Goal: Transaction & Acquisition: Book appointment/travel/reservation

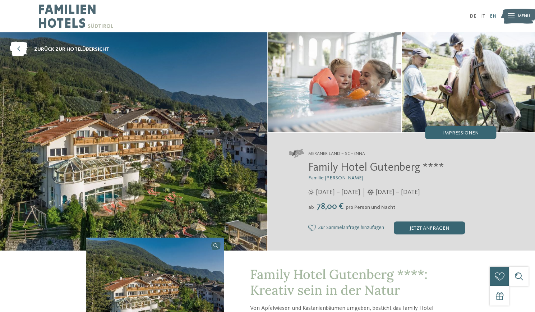
click at [493, 18] on link "EN" at bounding box center [493, 16] width 6 height 5
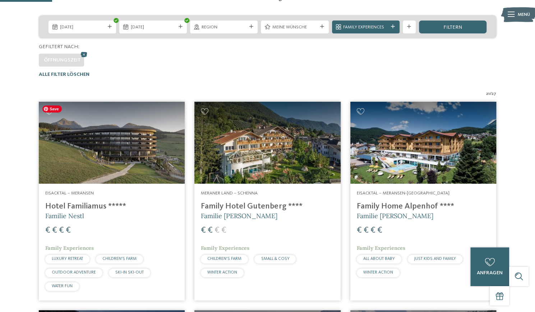
scroll to position [184, 0]
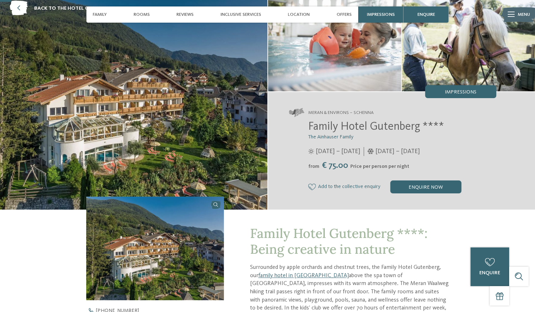
scroll to position [33, 0]
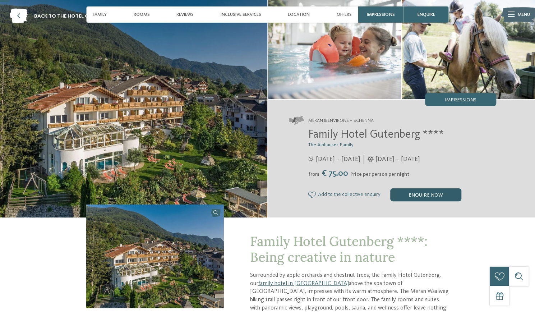
click at [433, 196] on div "enquire now" at bounding box center [425, 194] width 71 height 13
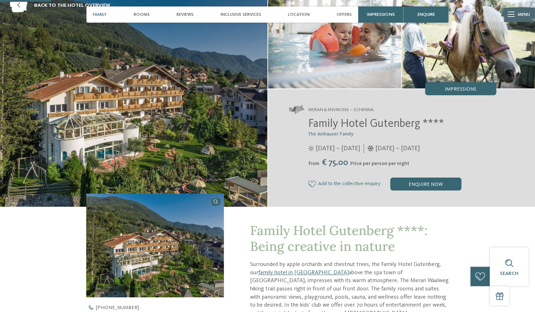
scroll to position [0, 0]
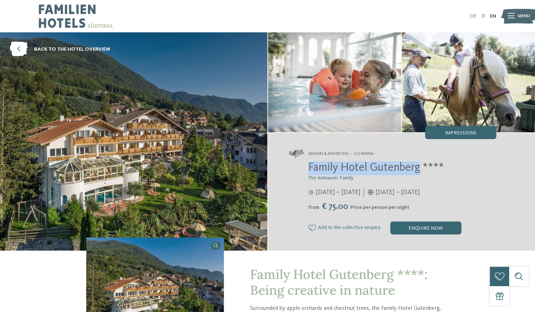
drag, startPoint x: 310, startPoint y: 165, endPoint x: 418, endPoint y: 167, distance: 108.5
click at [418, 167] on span "Family Hotel Gutenberg ****" at bounding box center [376, 167] width 136 height 11
copy span "Family Hotel Gutenberg"
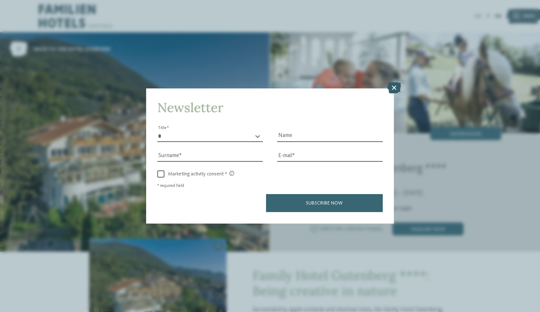
click at [394, 88] on icon at bounding box center [394, 87] width 14 height 11
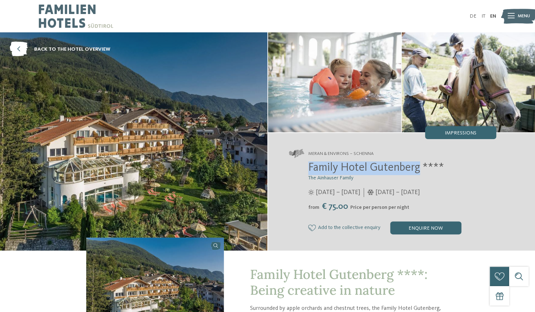
drag, startPoint x: 307, startPoint y: 168, endPoint x: 419, endPoint y: 172, distance: 111.4
click at [419, 172] on div "Family Hotel Gutenberg **** The Ainhauser Family 04/04 – 09/11/2025 from" at bounding box center [392, 197] width 207 height 73
copy span "Family Hotel Gutenberg"
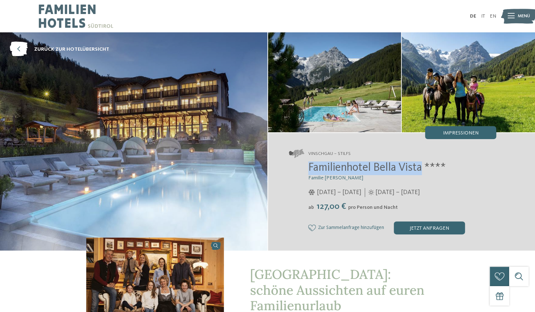
drag, startPoint x: 307, startPoint y: 168, endPoint x: 423, endPoint y: 168, distance: 116.0
click at [423, 168] on div "Familienhotel Bella Vista **** Familie Gustav Thöni 21.12.2024 – 23.03.2025 ab" at bounding box center [392, 197] width 207 height 73
copy span "Familienhotel Bella Vista"
click at [493, 16] on link "EN" at bounding box center [493, 16] width 6 height 5
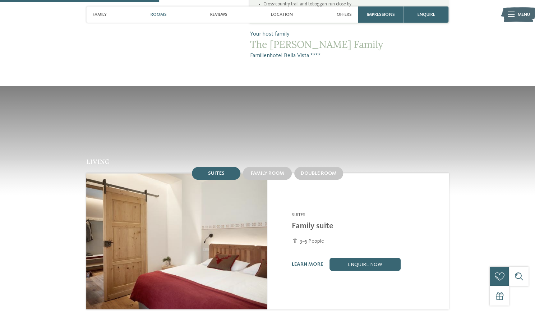
scroll to position [543, 0]
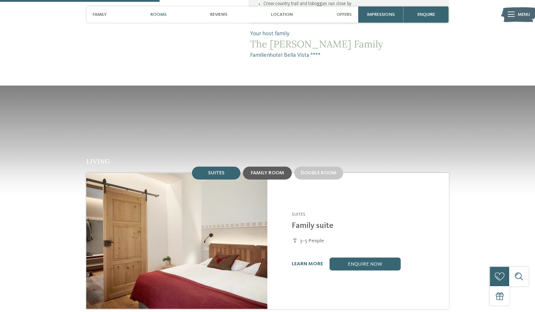
click at [265, 170] on span "Family room" at bounding box center [267, 172] width 33 height 5
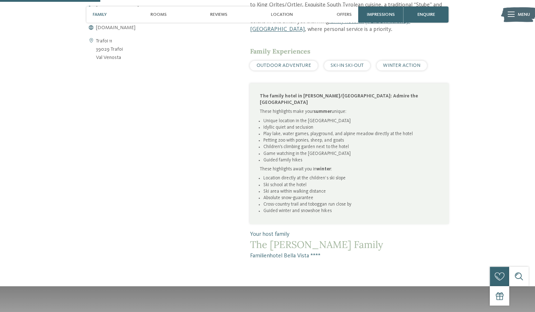
scroll to position [343, 0]
click at [103, 16] on span "Family" at bounding box center [100, 14] width 14 height 5
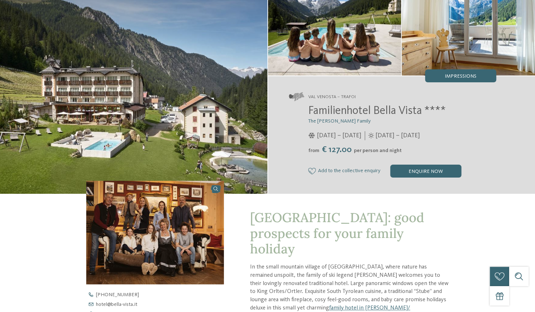
scroll to position [0, 0]
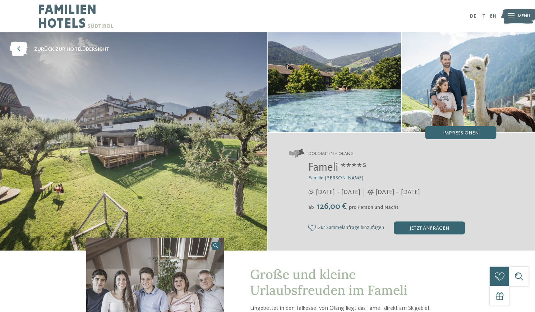
click at [495, 16] on link "EN" at bounding box center [493, 16] width 6 height 5
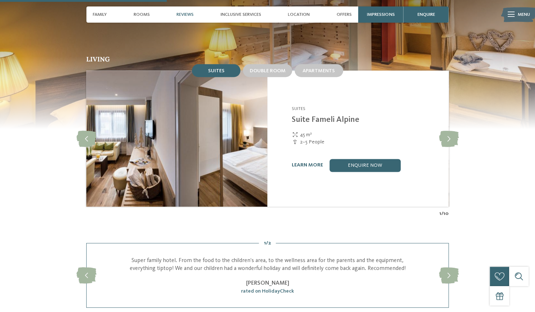
scroll to position [634, 0]
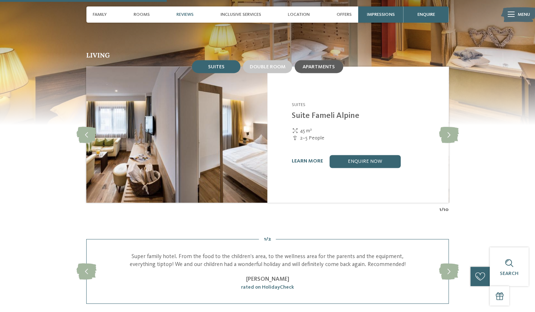
click at [315, 60] on div "Apartments" at bounding box center [318, 66] width 48 height 13
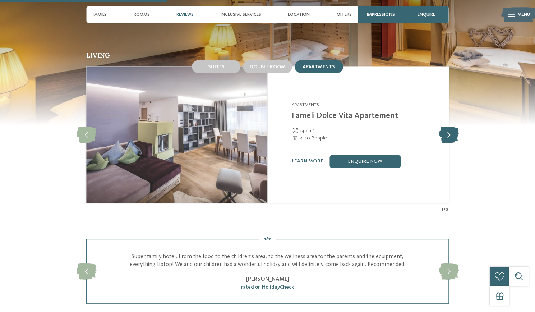
click at [450, 126] on icon at bounding box center [449, 134] width 20 height 16
click at [309, 158] on link "learn more" at bounding box center [307, 160] width 31 height 5
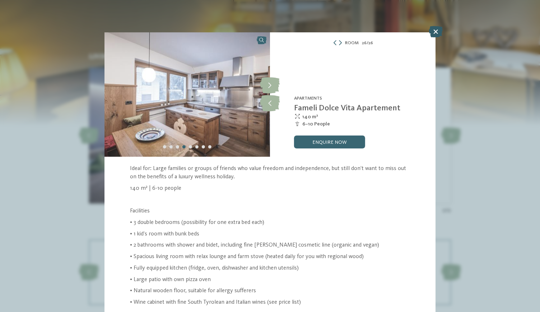
click at [439, 30] on icon at bounding box center [436, 31] width 14 height 11
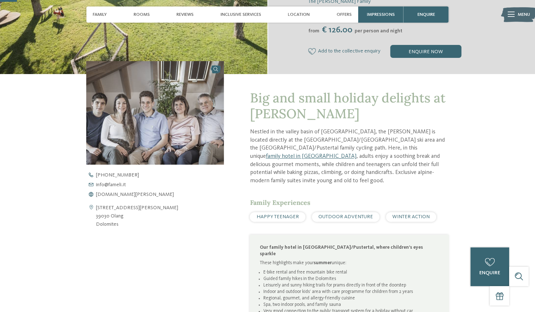
scroll to position [26, 0]
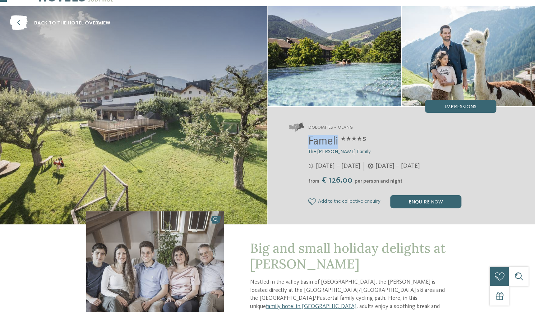
drag, startPoint x: 310, startPoint y: 140, endPoint x: 339, endPoint y: 140, distance: 29.4
click at [339, 140] on span "Fameli ****ˢ" at bounding box center [337, 141] width 58 height 11
copy span "Fameli"
click at [144, 102] on img at bounding box center [133, 115] width 267 height 218
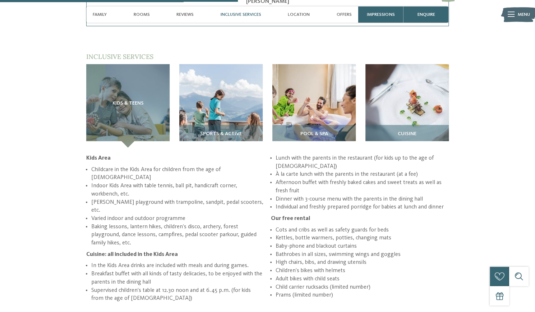
scroll to position [911, 0]
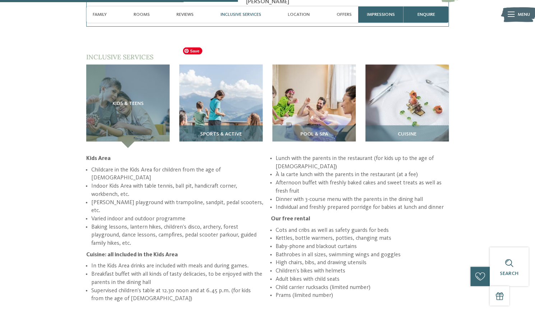
click at [222, 92] on img at bounding box center [220, 106] width 83 height 83
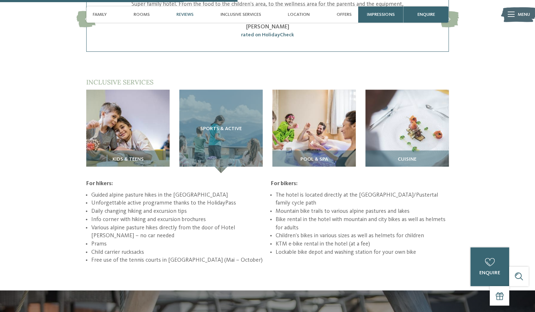
scroll to position [885, 0]
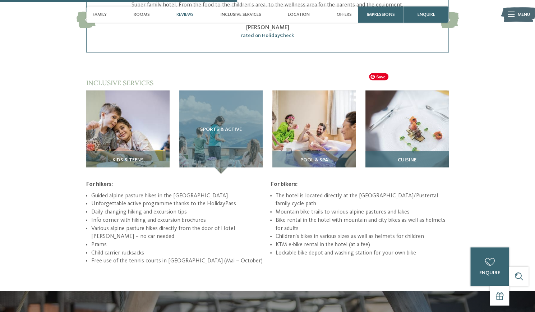
click at [414, 117] on img at bounding box center [406, 132] width 83 height 83
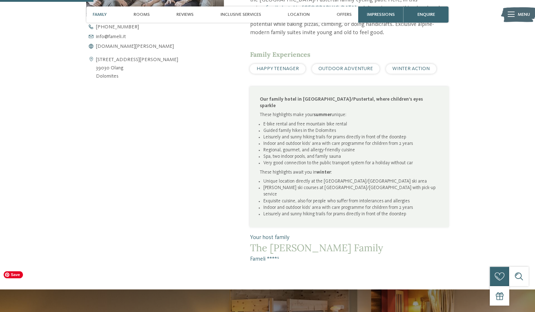
scroll to position [323, 0]
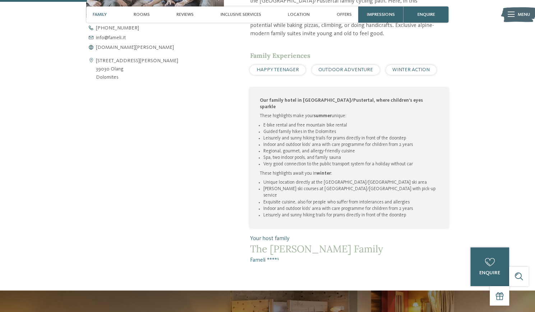
click at [305, 122] on li "E-bike rental and free mountain bike rental" at bounding box center [351, 125] width 176 height 6
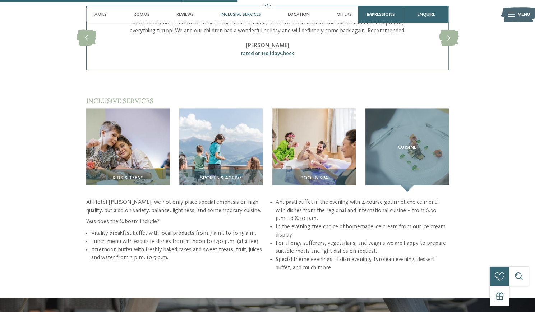
scroll to position [881, 0]
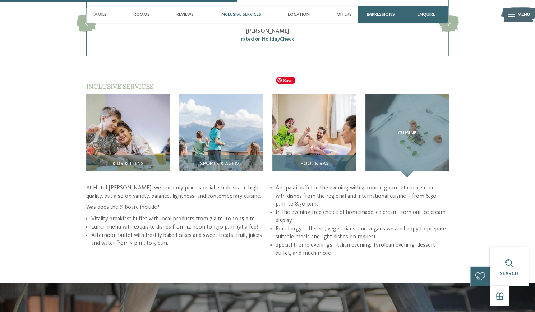
click at [322, 105] on img at bounding box center [313, 135] width 83 height 83
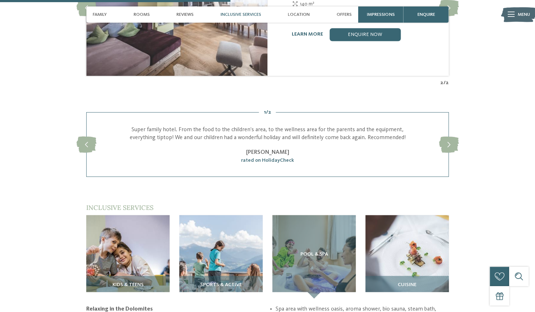
scroll to position [975, 0]
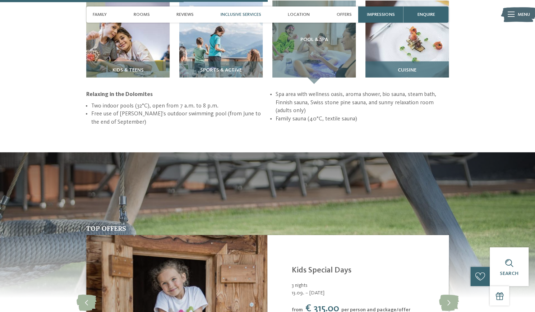
click at [390, 38] on img at bounding box center [406, 42] width 83 height 83
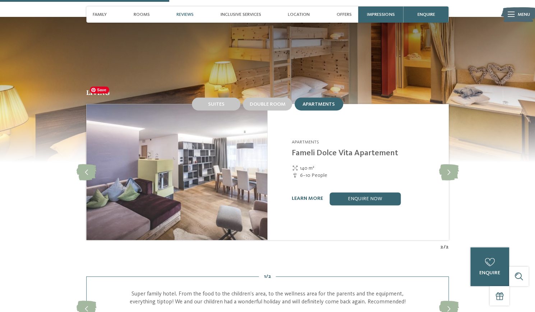
scroll to position [674, 0]
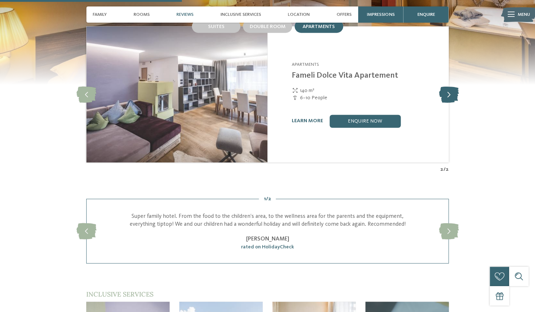
click at [447, 86] on icon at bounding box center [449, 94] width 20 height 16
click at [80, 86] on icon at bounding box center [86, 94] width 20 height 16
click at [451, 86] on icon at bounding box center [449, 94] width 20 height 16
click at [449, 86] on icon at bounding box center [449, 94] width 20 height 16
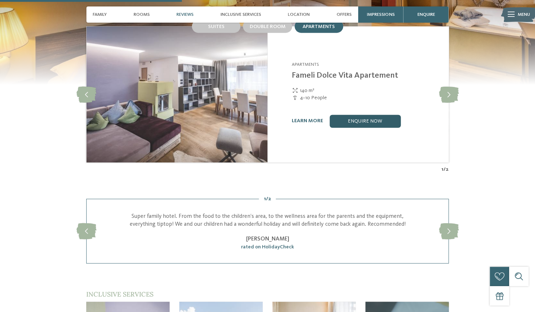
click at [358, 115] on link "enquire now" at bounding box center [364, 121] width 71 height 13
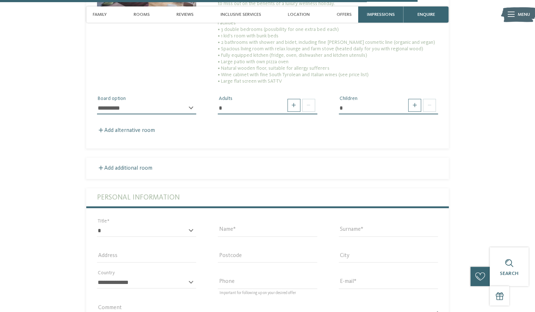
scroll to position [1668, 0]
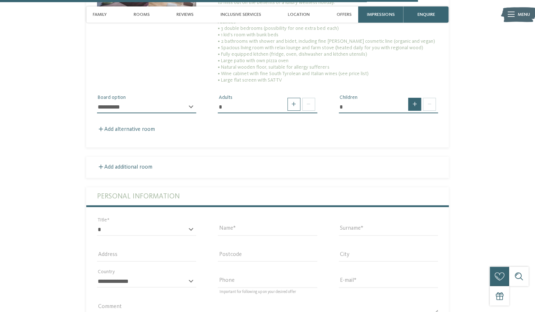
click at [413, 98] on span at bounding box center [414, 104] width 13 height 13
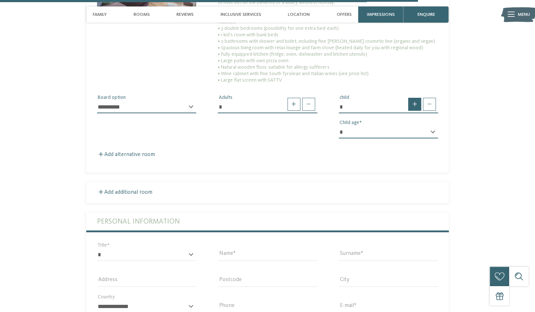
click at [413, 98] on span at bounding box center [414, 104] width 13 height 13
type input "*"
click at [307, 98] on span at bounding box center [308, 104] width 13 height 13
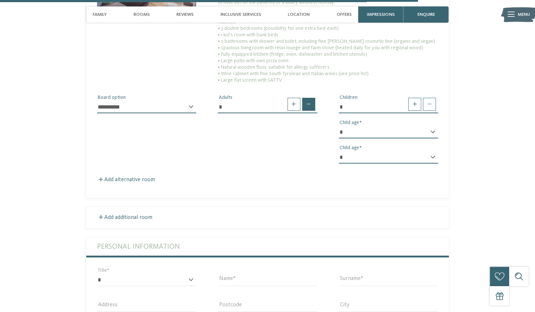
click at [307, 98] on span at bounding box center [308, 104] width 13 height 13
type input "*"
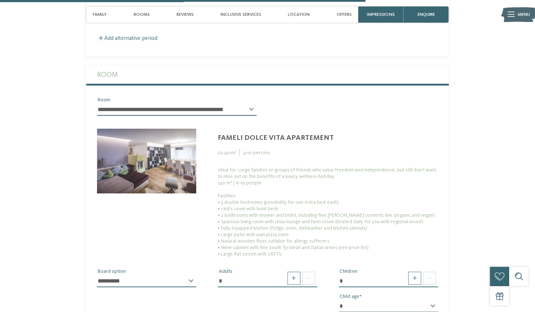
scroll to position [1493, 0]
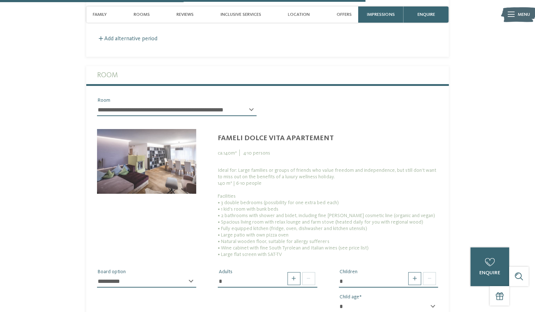
click at [176, 275] on select "**********" at bounding box center [146, 281] width 99 height 12
click at [149, 142] on img at bounding box center [146, 161] width 99 height 65
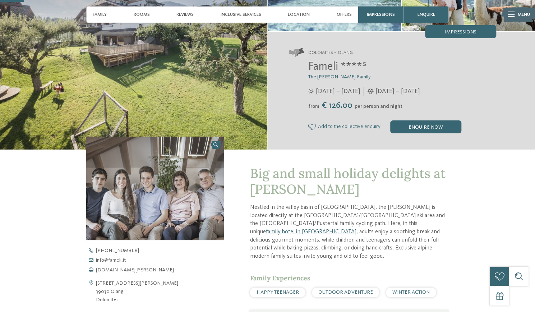
scroll to position [97, 0]
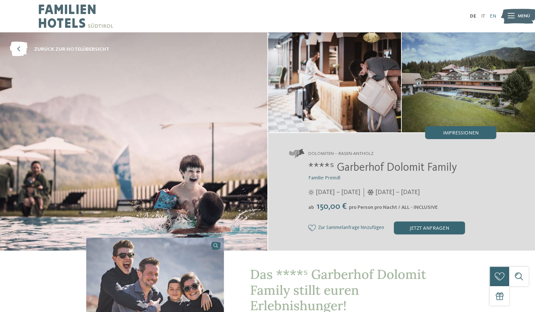
click at [491, 16] on link "EN" at bounding box center [493, 16] width 6 height 5
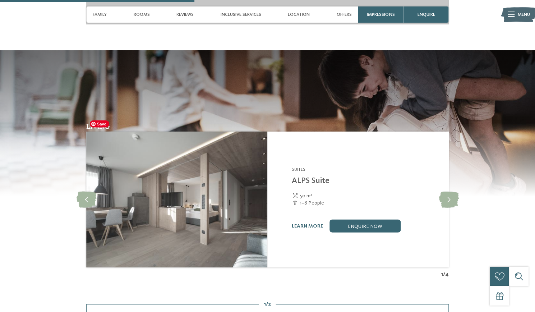
scroll to position [885, 0]
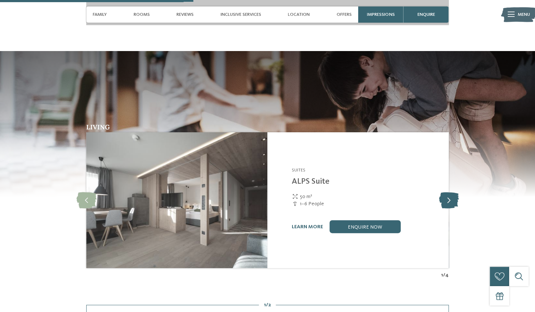
click at [453, 192] on icon at bounding box center [449, 200] width 20 height 16
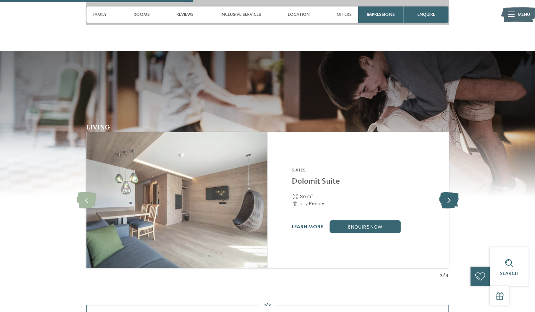
click at [453, 192] on icon at bounding box center [449, 200] width 20 height 16
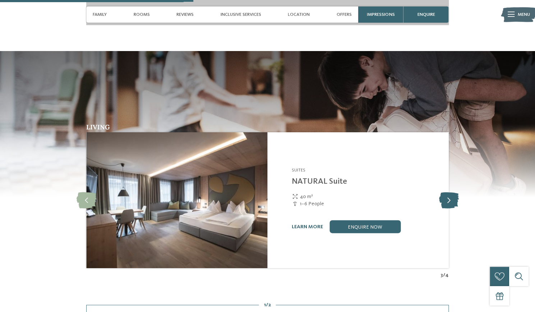
click at [453, 192] on icon at bounding box center [449, 200] width 20 height 16
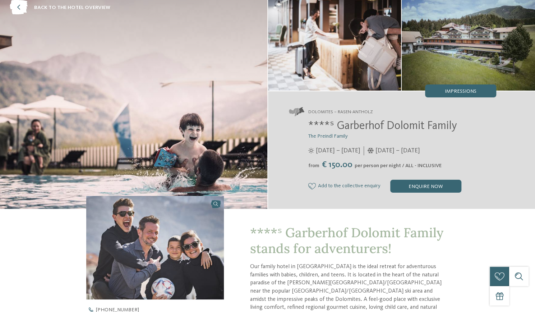
scroll to position [0, 0]
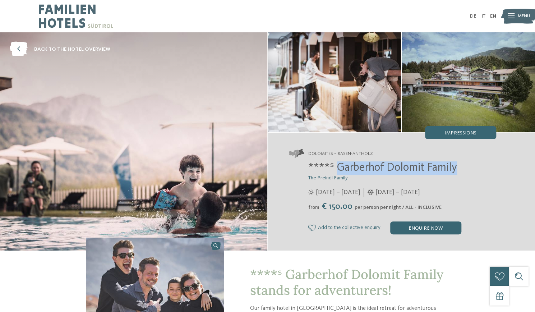
drag, startPoint x: 338, startPoint y: 167, endPoint x: 460, endPoint y: 171, distance: 122.2
click at [460, 171] on h2 "****ˢ Garberhof Dolomit Family" at bounding box center [402, 168] width 188 height 14
copy span "Garberhof Dolomit Family"
